Goal: Task Accomplishment & Management: Use online tool/utility

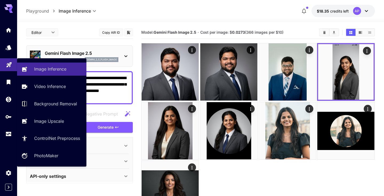
scroll to position [4, 0]
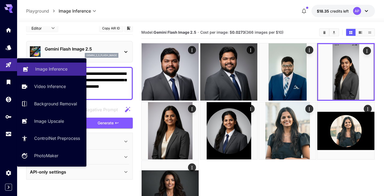
click at [59, 70] on p "Image Inference" at bounding box center [51, 69] width 32 height 6
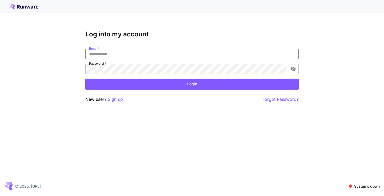
type input "**********"
click at [192, 84] on button "Login" at bounding box center [191, 83] width 213 height 11
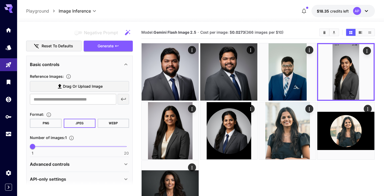
scroll to position [81, 0]
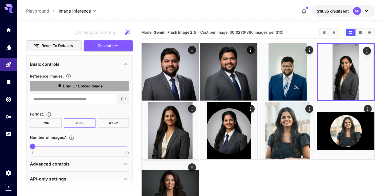
click at [82, 87] on span "Drag or upload image" at bounding box center [83, 86] width 40 height 7
click at [0, 0] on input "Drag or upload image" at bounding box center [0, 0] width 0 height 0
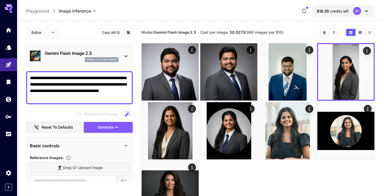
scroll to position [0, 0]
click at [31, 78] on textarea "**********" at bounding box center [79, 88] width 99 height 26
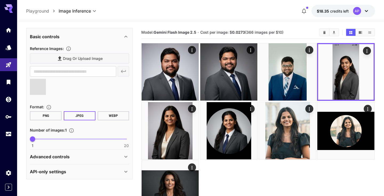
scroll to position [109, 0]
type textarea "**********"
click at [39, 88] on span at bounding box center [38, 87] width 16 height 16
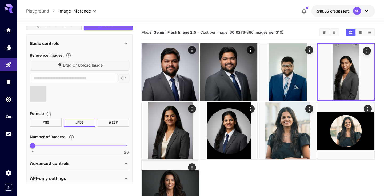
scroll to position [100, 0]
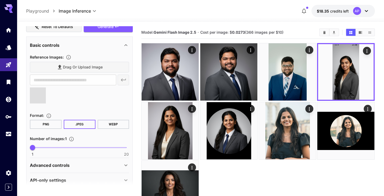
click at [41, 92] on span at bounding box center [38, 95] width 16 height 16
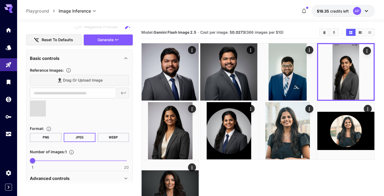
scroll to position [87, 0]
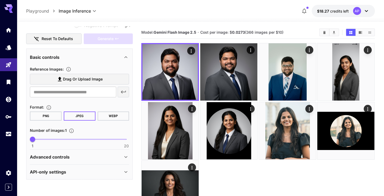
scroll to position [55, 0]
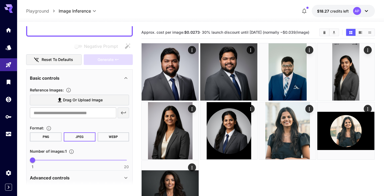
click at [82, 99] on span "Drag or upload image" at bounding box center [83, 100] width 40 height 7
click at [0, 0] on input "Drag or upload image" at bounding box center [0, 0] width 0 height 0
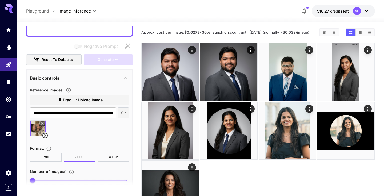
click at [69, 100] on span "Drag or upload image" at bounding box center [83, 100] width 40 height 7
click at [0, 0] on input "Drag or upload image" at bounding box center [0, 0] width 0 height 0
click at [65, 100] on span "Drag or upload image" at bounding box center [83, 100] width 40 height 7
click at [0, 0] on input "Drag or upload image" at bounding box center [0, 0] width 0 height 0
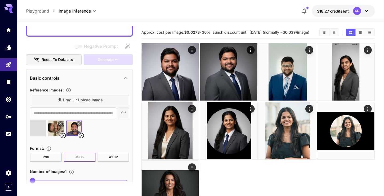
type input "**********"
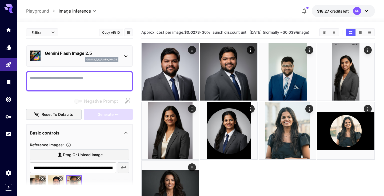
scroll to position [0, 0]
click at [67, 83] on textarea "Negative Prompt" at bounding box center [79, 81] width 99 height 13
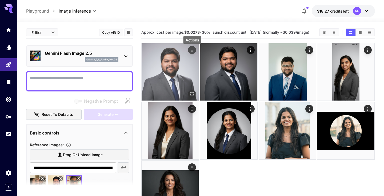
click at [192, 51] on icon "Actions" at bounding box center [192, 49] width 1 height 3
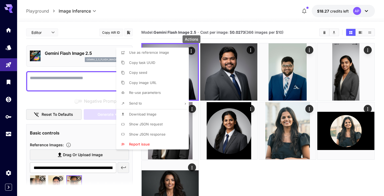
click at [149, 123] on span "Show JSON request" at bounding box center [146, 124] width 34 height 4
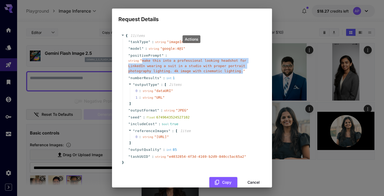
drag, startPoint x: 142, startPoint y: 60, endPoint x: 242, endPoint y: 71, distance: 100.6
click at [242, 71] on span "" make this into a professional looking headshot for LinkedIn wearing a suit in…" at bounding box center [187, 65] width 118 height 14
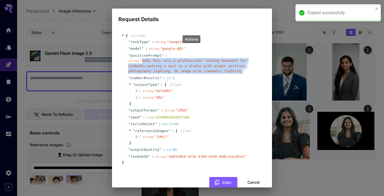
copy span "make this into a professional looking headshot for LinkedIn wearing a suit in a…"
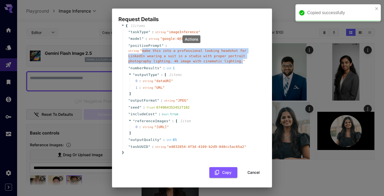
scroll to position [17, 0]
click at [251, 172] on button "Cancel" at bounding box center [254, 172] width 24 height 11
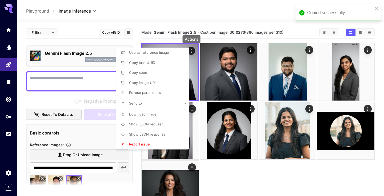
click at [65, 79] on div at bounding box center [192, 98] width 384 height 196
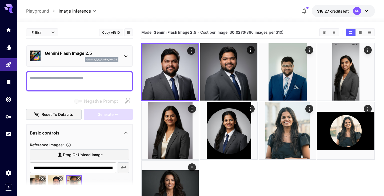
click at [55, 77] on textarea "Negative Prompt" at bounding box center [79, 81] width 99 height 13
paste textarea "**********"
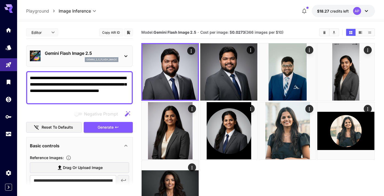
click at [30, 78] on textarea "**********" at bounding box center [79, 88] width 99 height 26
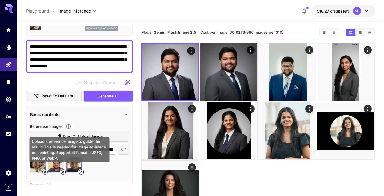
scroll to position [26, 0]
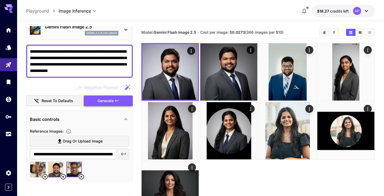
type textarea "**********"
click at [100, 101] on span "Generate" at bounding box center [106, 100] width 16 height 7
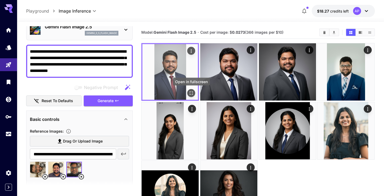
click at [192, 92] on icon "Open in fullscreen" at bounding box center [191, 92] width 5 height 5
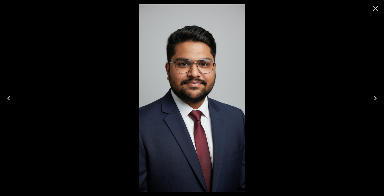
click at [376, 10] on icon "Close" at bounding box center [375, 8] width 9 height 9
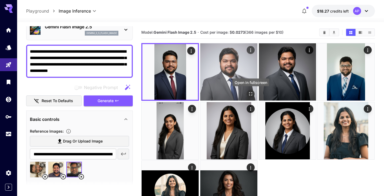
click at [250, 92] on icon "Open in fullscreen" at bounding box center [250, 93] width 5 height 5
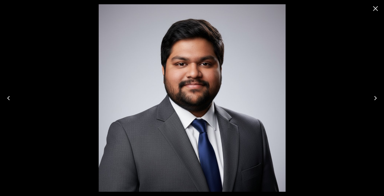
click at [376, 10] on icon "Close" at bounding box center [375, 8] width 9 height 9
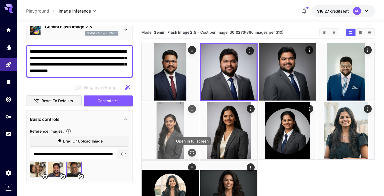
click at [193, 152] on icon "Open in fullscreen" at bounding box center [192, 152] width 5 height 5
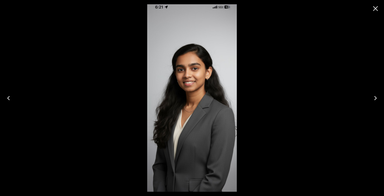
click at [376, 9] on icon "Close" at bounding box center [375, 8] width 5 height 5
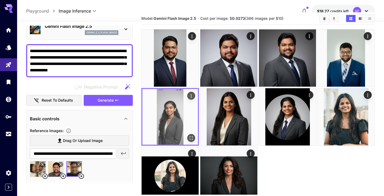
scroll to position [16, 0]
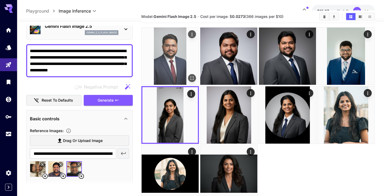
click at [192, 34] on icon "Actions" at bounding box center [192, 34] width 5 height 5
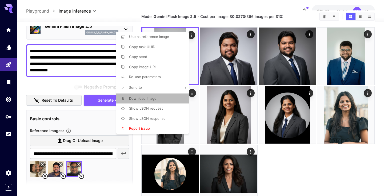
click at [144, 99] on span "Download Image" at bounding box center [142, 98] width 27 height 4
click at [327, 177] on div at bounding box center [192, 98] width 384 height 196
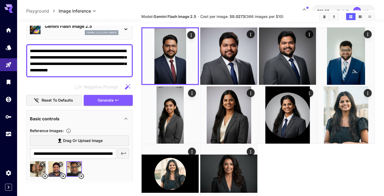
click at [376, 165] on section "**********" at bounding box center [200, 114] width 367 height 216
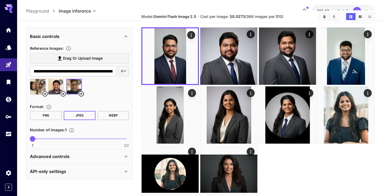
click at [85, 155] on div "Advanced controls" at bounding box center [76, 156] width 93 height 6
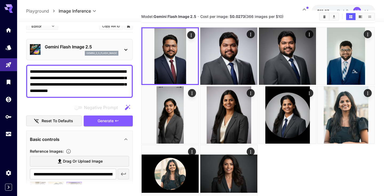
scroll to position [0, 0]
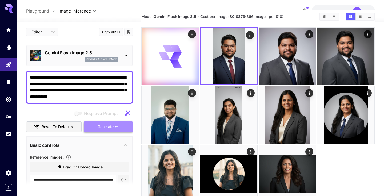
click at [104, 128] on span "Generate" at bounding box center [106, 126] width 16 height 7
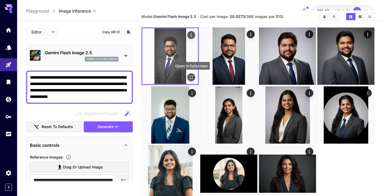
click at [190, 78] on icon "Open in fullscreen" at bounding box center [191, 77] width 3 height 3
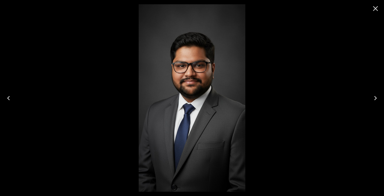
click at [378, 6] on icon "Close" at bounding box center [375, 8] width 9 height 9
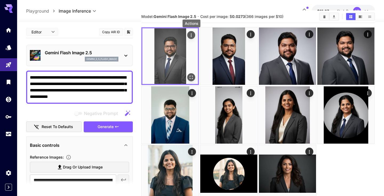
click at [192, 34] on icon "Actions" at bounding box center [191, 35] width 5 height 5
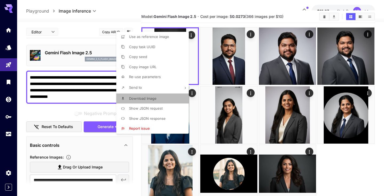
click at [156, 96] on span "Download Image" at bounding box center [142, 98] width 27 height 4
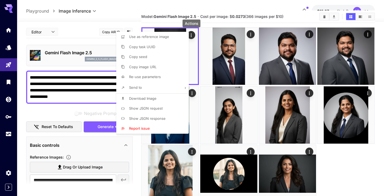
click at [359, 177] on div at bounding box center [192, 98] width 384 height 196
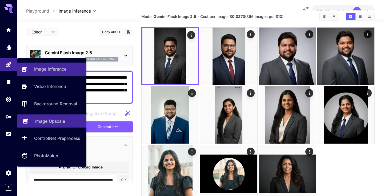
click at [41, 118] on p "Image Upscale" at bounding box center [50, 121] width 30 height 6
type input "**********"
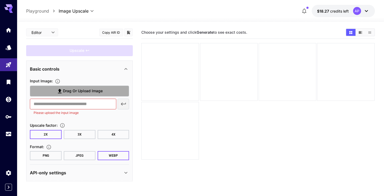
click at [74, 89] on span "Drag or upload image" at bounding box center [83, 90] width 40 height 7
click at [0, 0] on input "Drag or upload image" at bounding box center [0, 0] width 0 height 0
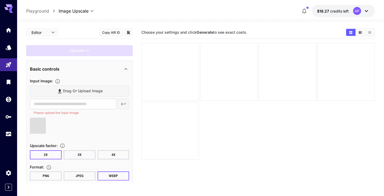
click at [111, 154] on button "4X" at bounding box center [114, 154] width 32 height 9
type input "**********"
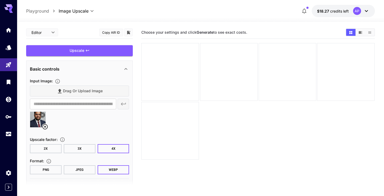
click at [83, 169] on button "JPEG" at bounding box center [80, 169] width 32 height 9
click at [100, 54] on div "Upscale" at bounding box center [79, 50] width 107 height 11
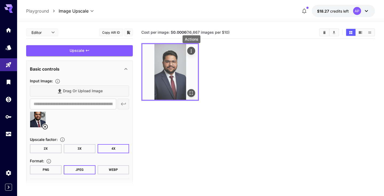
click at [192, 51] on icon "Actions" at bounding box center [191, 50] width 5 height 5
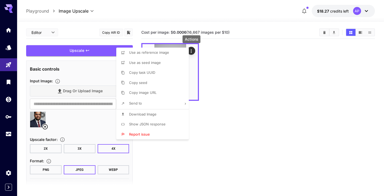
click at [165, 114] on li "Download Image" at bounding box center [154, 114] width 76 height 10
click at [51, 125] on div at bounding box center [192, 98] width 384 height 196
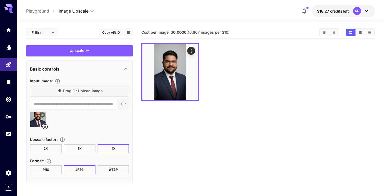
click at [45, 125] on icon at bounding box center [45, 126] width 6 height 6
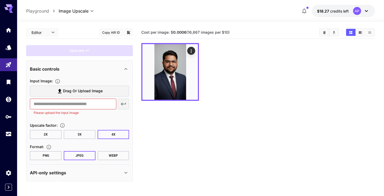
click at [76, 86] on label "Drag or upload image" at bounding box center [79, 90] width 99 height 11
click at [0, 0] on input "Drag or upload image" at bounding box center [0, 0] width 0 height 0
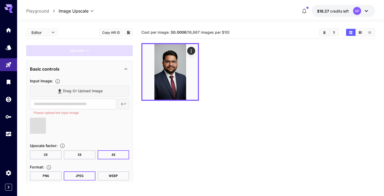
type input "**********"
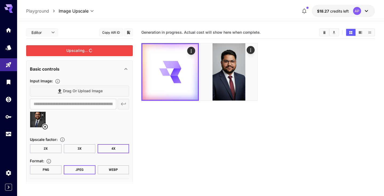
click at [94, 49] on div "Upscaling..." at bounding box center [79, 50] width 107 height 11
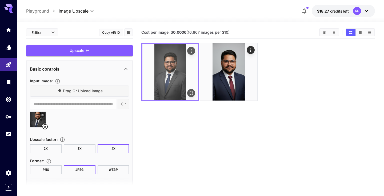
click at [192, 51] on icon "Actions" at bounding box center [191, 50] width 1 height 3
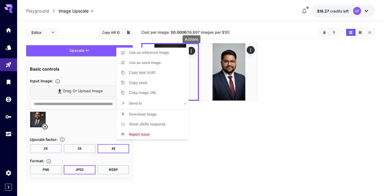
click at [148, 113] on span "Download Image" at bounding box center [142, 114] width 27 height 4
click at [275, 156] on div at bounding box center [192, 98] width 384 height 196
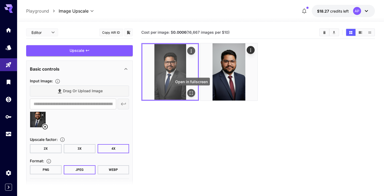
click at [191, 92] on icon "Open in fullscreen" at bounding box center [191, 92] width 5 height 5
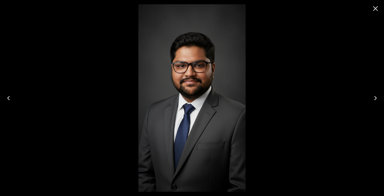
click at [375, 12] on icon "Close" at bounding box center [375, 8] width 9 height 9
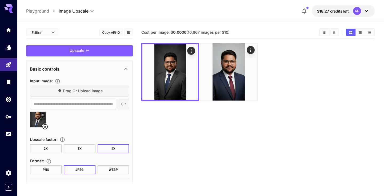
click at [256, 124] on section "Cost per image: $ 0.0006 (16,667 images per $10)" at bounding box center [257, 124] width 233 height 196
click at [170, 121] on section "Cost per image: $ 0.0006 (16,667 images per $10)" at bounding box center [257, 124] width 233 height 196
